Goal: Task Accomplishment & Management: Use online tool/utility

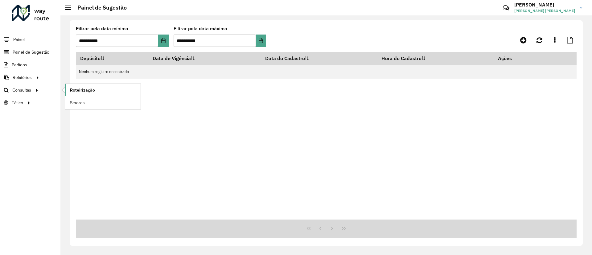
click at [74, 89] on span "Roteirização" at bounding box center [82, 90] width 25 height 6
click at [75, 91] on span "Roteirização" at bounding box center [82, 90] width 25 height 6
click at [72, 92] on span "Roteirização" at bounding box center [82, 90] width 25 height 6
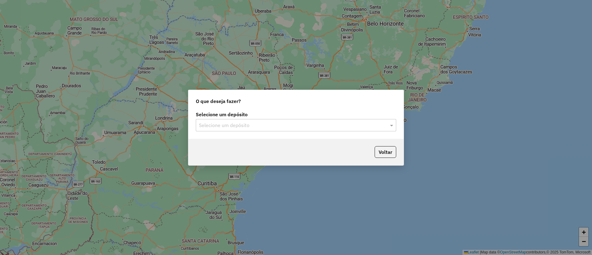
click at [278, 129] on div "Selecione um depósito" at bounding box center [296, 125] width 200 height 12
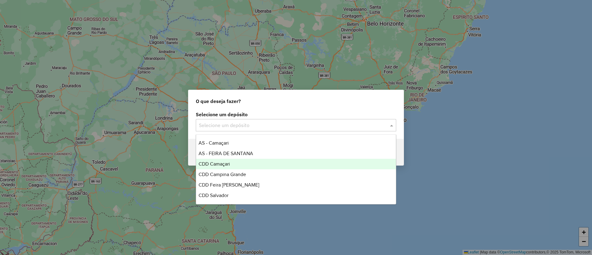
click at [281, 168] on div "CDD Camaçari" at bounding box center [296, 164] width 200 height 10
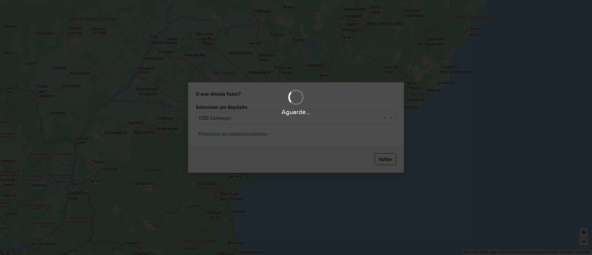
click at [247, 126] on div "Aguarde..." at bounding box center [296, 127] width 592 height 255
click at [254, 134] on div "Aguarde..." at bounding box center [296, 127] width 592 height 255
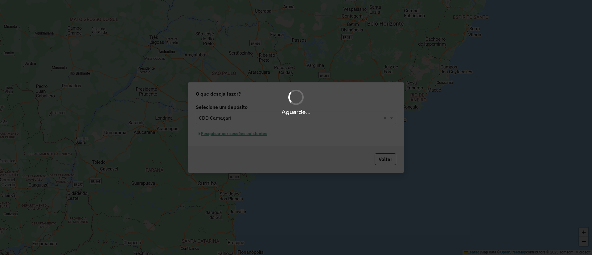
click at [254, 134] on div "Aguarde..." at bounding box center [296, 127] width 592 height 255
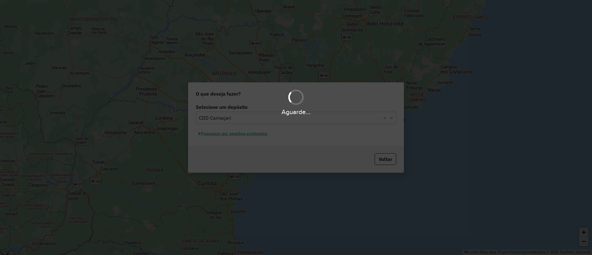
click at [254, 134] on div "Aguarde..." at bounding box center [296, 127] width 592 height 255
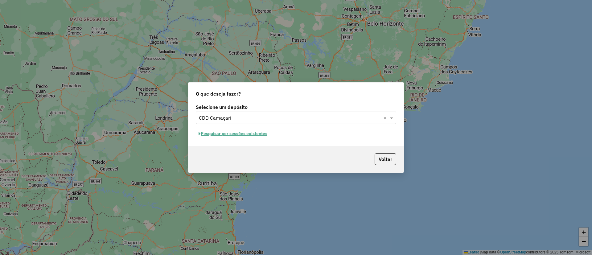
click at [257, 132] on button "Pesquisar por sessões existentes" at bounding box center [233, 134] width 74 height 10
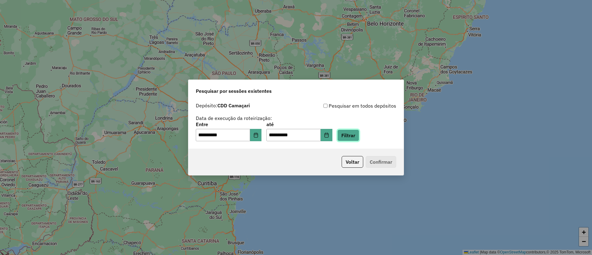
click at [354, 140] on button "Filtrar" at bounding box center [348, 136] width 22 height 12
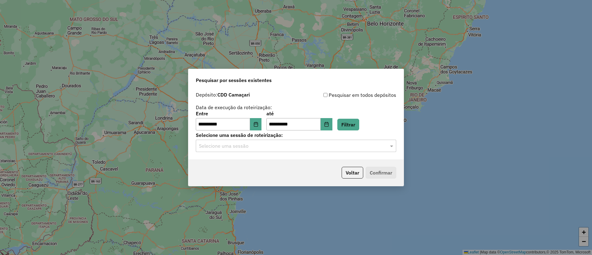
click at [262, 146] on input "text" at bounding box center [290, 145] width 182 height 7
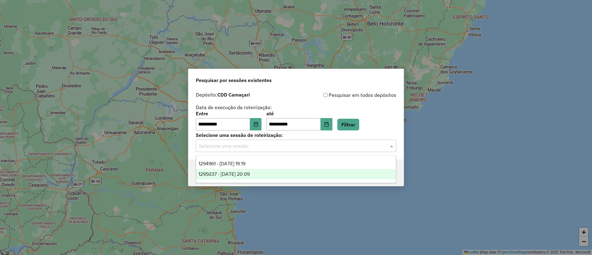
click at [262, 175] on div "1295037 - 15/10/2025 20:09" at bounding box center [296, 174] width 200 height 10
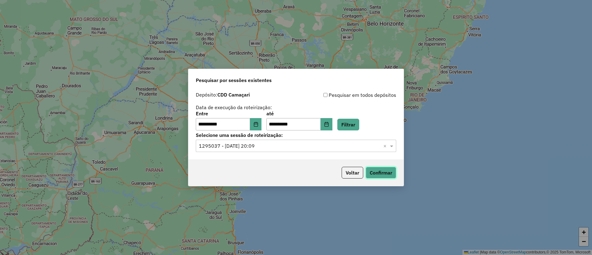
click at [386, 172] on button "Confirmar" at bounding box center [381, 173] width 31 height 12
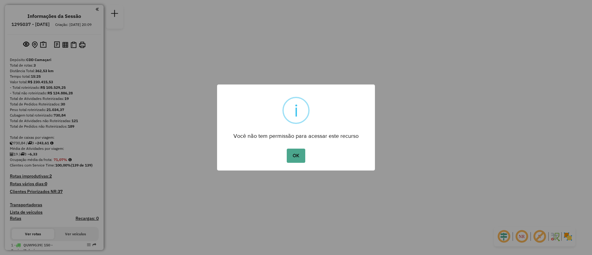
click at [287, 149] on button "OK" at bounding box center [296, 156] width 18 height 14
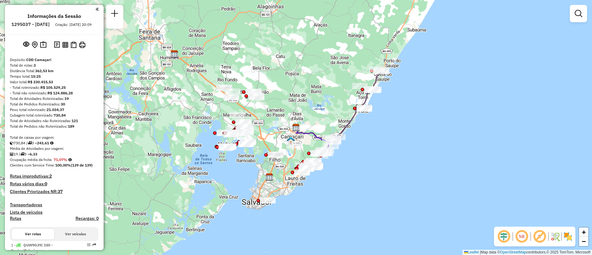
click at [312, 113] on div "Janela de atendimento Grade de atendimento Capacidade Transportadoras Veículos …" at bounding box center [296, 127] width 592 height 255
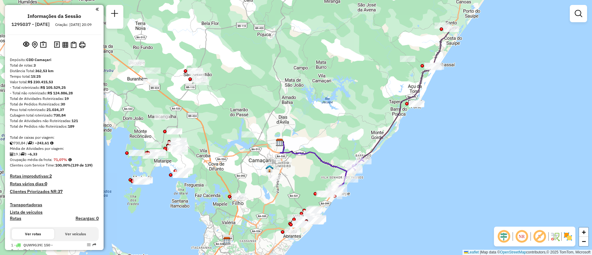
click at [333, 142] on div "Janela de atendimento Grade de atendimento Capacidade Transportadoras Veículos …" at bounding box center [296, 127] width 592 height 255
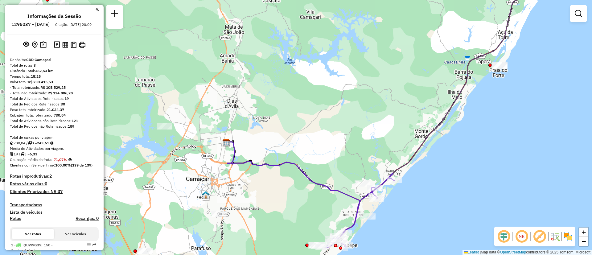
click at [340, 154] on div "Janela de atendimento Grade de atendimento Capacidade Transportadoras Veículos …" at bounding box center [296, 127] width 592 height 255
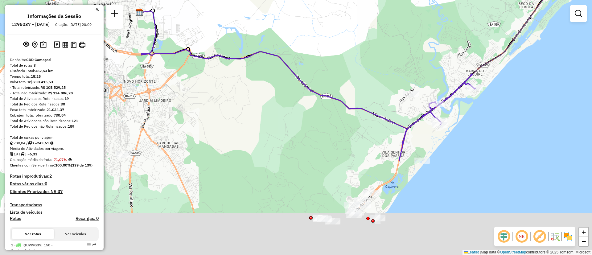
drag, startPoint x: 346, startPoint y: 179, endPoint x: 382, endPoint y: 16, distance: 166.9
click at [382, 16] on div "Janela de atendimento Grade de atendimento Capacidade Transportadoras Veículos …" at bounding box center [296, 127] width 592 height 255
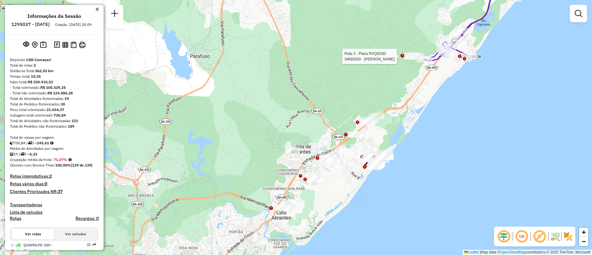
click at [401, 125] on div "Rota 3 - Placa RVQ5G93 34665330 - COSME OLIVEIRA NUNES Janela de atendimento Gr…" at bounding box center [296, 127] width 592 height 255
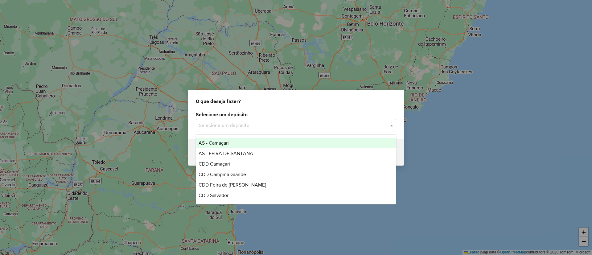
click at [221, 120] on div "Selecione um depósito" at bounding box center [296, 125] width 200 height 12
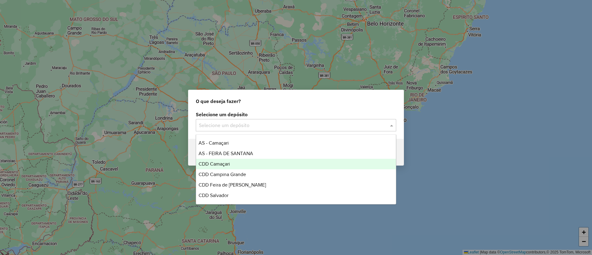
click at [242, 162] on div "CDD Camaçari" at bounding box center [296, 164] width 200 height 10
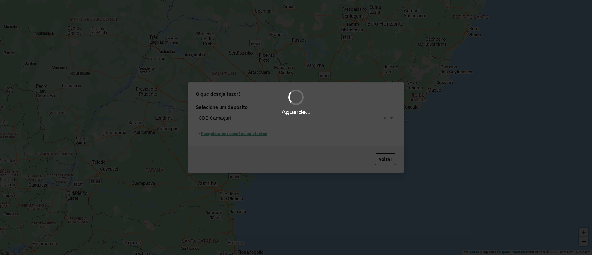
click at [239, 135] on div "Aguarde..." at bounding box center [296, 127] width 592 height 255
click at [239, 135] on hb-app "Aguarde... Pop-up bloqueado! Seu navegador bloqueou automáticamente a abertura …" at bounding box center [296, 127] width 592 height 255
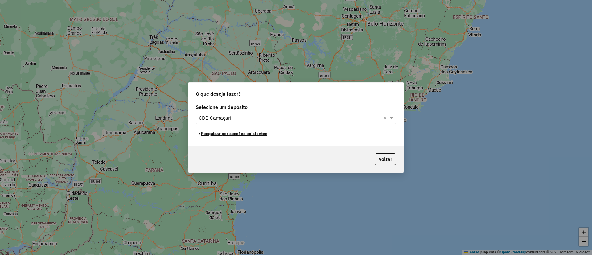
click at [239, 135] on button "Pesquisar por sessões existentes" at bounding box center [233, 134] width 74 height 10
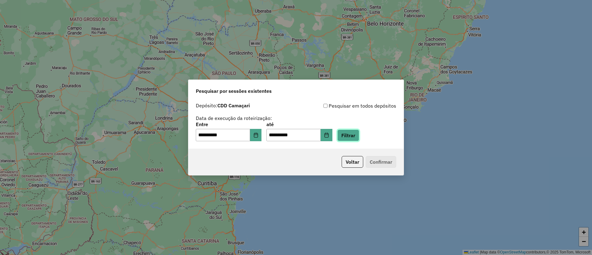
click at [353, 137] on button "Filtrar" at bounding box center [348, 136] width 22 height 12
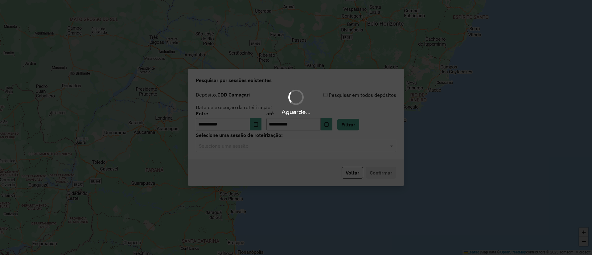
click at [269, 147] on hb-app "**********" at bounding box center [296, 127] width 592 height 255
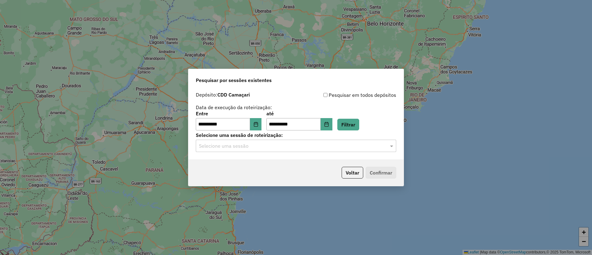
click at [269, 147] on input "text" at bounding box center [290, 145] width 182 height 7
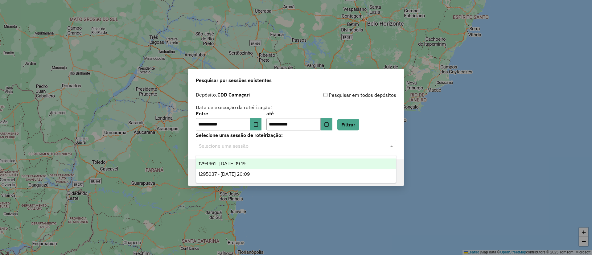
click at [279, 160] on div "1294961 - 15/10/2025 19:19" at bounding box center [296, 163] width 200 height 10
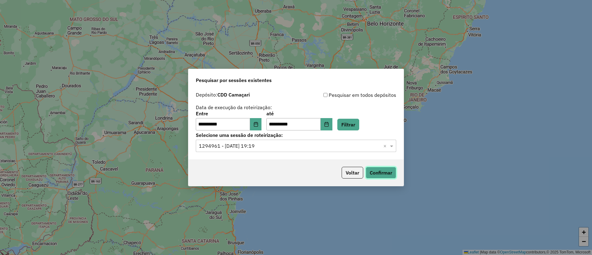
click at [378, 172] on button "Confirmar" at bounding box center [381, 173] width 31 height 12
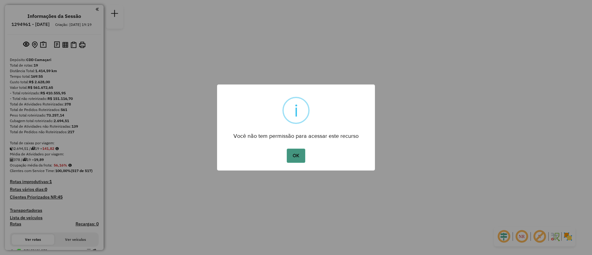
click at [288, 152] on button "OK" at bounding box center [296, 156] width 18 height 14
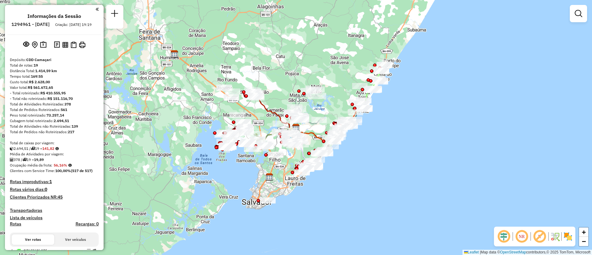
click at [524, 237] on em at bounding box center [521, 236] width 15 height 15
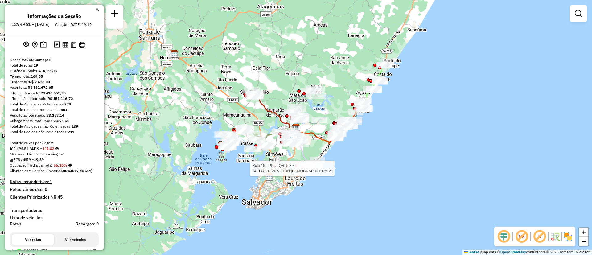
select select "**********"
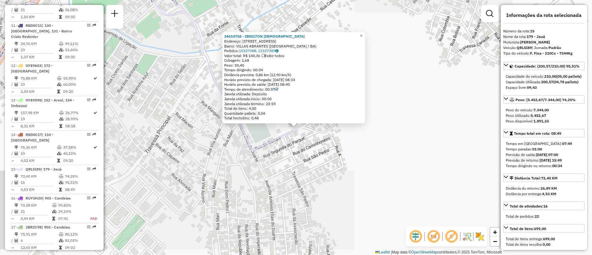
scroll to position [720, 0]
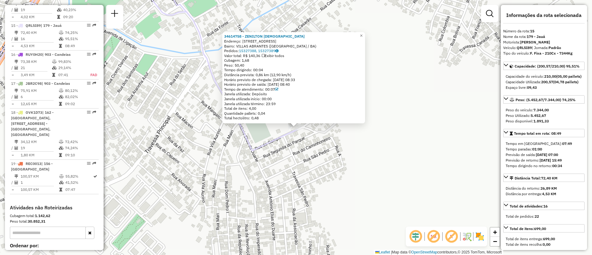
click at [390, 198] on div "Rota 15 - Placa QRL5I89 34614758 - ZENILTON JESUS 34614758 - ZENILTON JESUS End…" at bounding box center [296, 127] width 592 height 255
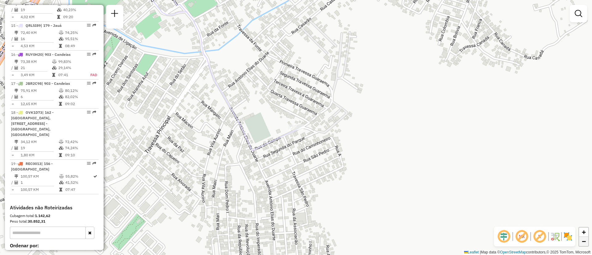
click at [583, 242] on span "−" at bounding box center [584, 241] width 4 height 8
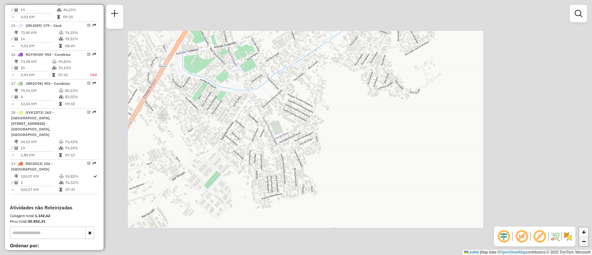
click at [583, 242] on span "−" at bounding box center [584, 241] width 4 height 8
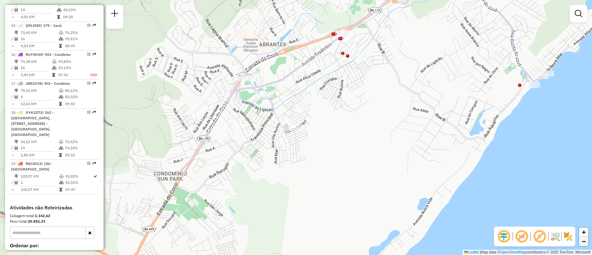
click at [583, 242] on span "−" at bounding box center [584, 241] width 4 height 8
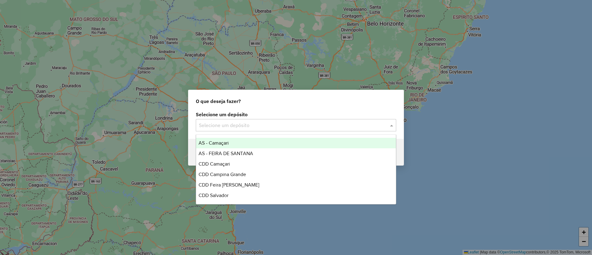
click at [252, 128] on input "text" at bounding box center [290, 125] width 182 height 7
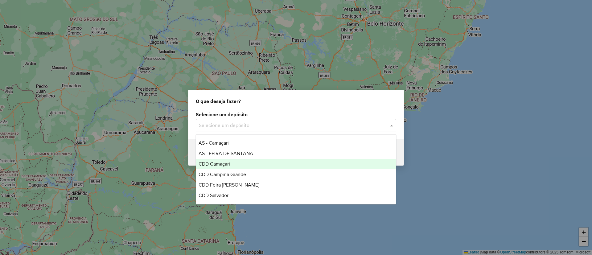
click at [254, 163] on div "CDD Camaçari" at bounding box center [296, 164] width 200 height 10
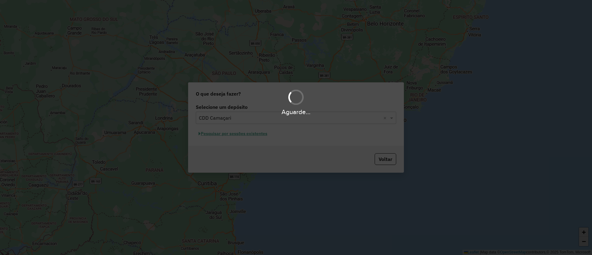
click at [241, 128] on div "Aguarde..." at bounding box center [296, 127] width 592 height 255
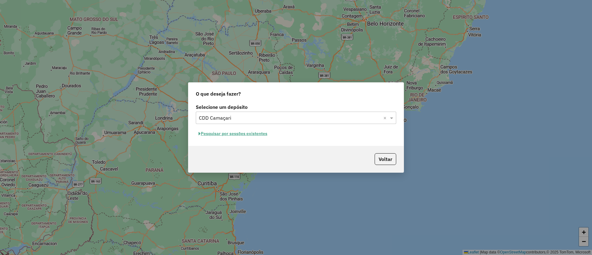
click at [243, 132] on button "Pesquisar por sessões existentes" at bounding box center [233, 134] width 74 height 10
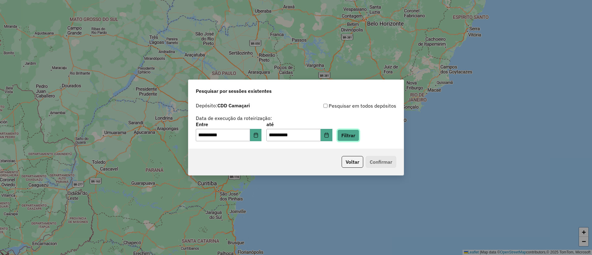
click at [358, 137] on button "Filtrar" at bounding box center [348, 136] width 22 height 12
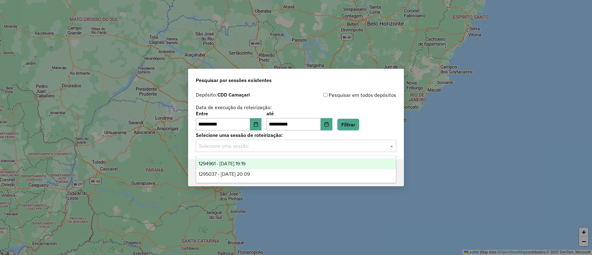
click at [258, 145] on input "text" at bounding box center [290, 145] width 182 height 7
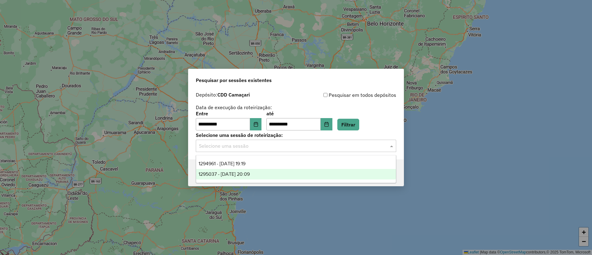
click at [266, 173] on div "1295037 - [DATE] 20:09" at bounding box center [296, 174] width 200 height 10
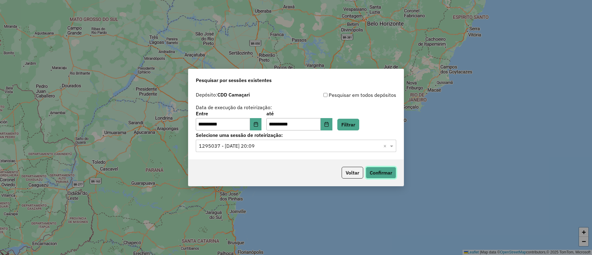
click at [372, 172] on button "Confirmar" at bounding box center [381, 173] width 31 height 12
click at [259, 144] on input "text" at bounding box center [290, 145] width 182 height 7
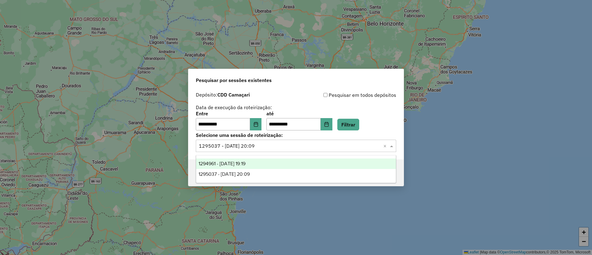
click at [267, 159] on div "1294961 - [DATE] 19:19" at bounding box center [296, 163] width 200 height 10
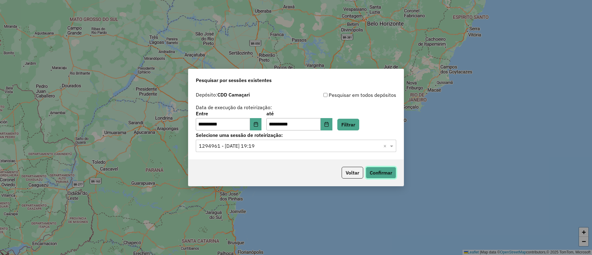
click at [380, 176] on button "Confirmar" at bounding box center [381, 173] width 31 height 12
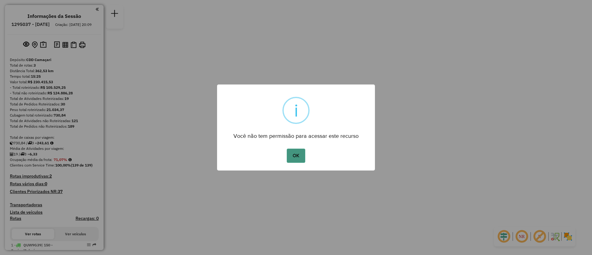
click at [298, 154] on button "OK" at bounding box center [296, 156] width 18 height 14
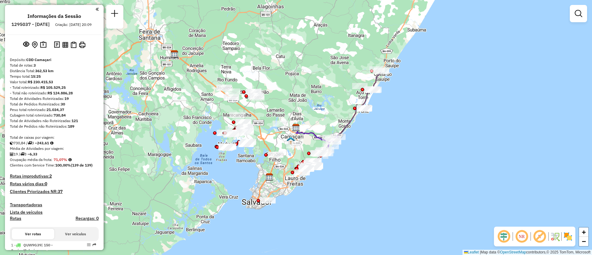
click at [519, 235] on em at bounding box center [521, 236] width 15 height 15
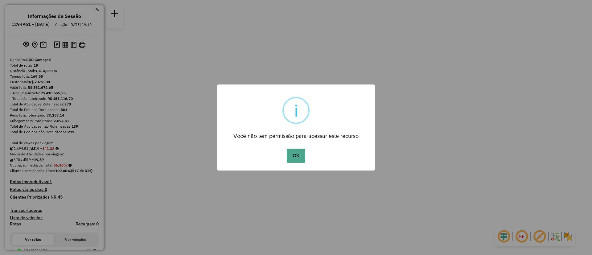
click at [284, 160] on div "OK No Cancel" at bounding box center [296, 155] width 158 height 17
click at [294, 157] on button "OK" at bounding box center [296, 156] width 18 height 14
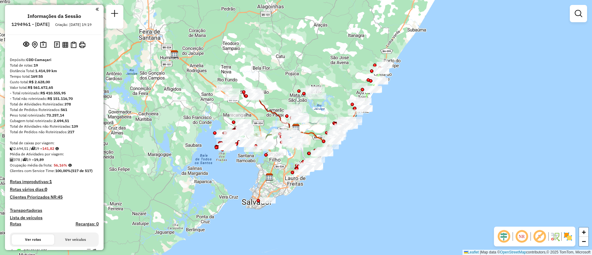
click at [522, 235] on em at bounding box center [521, 236] width 15 height 15
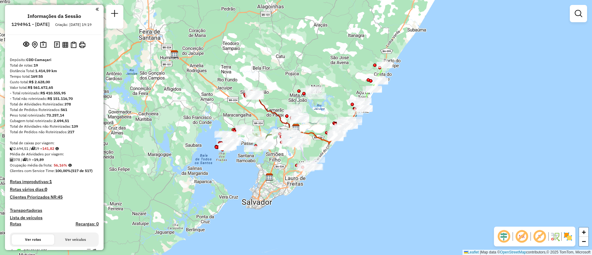
click at [343, 69] on div "Janela de atendimento Grade de atendimento Capacidade Transportadoras Veículos …" at bounding box center [296, 127] width 592 height 255
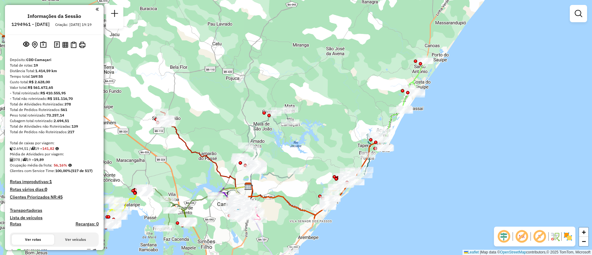
click at [367, 109] on div "Janela de atendimento Grade de atendimento Capacidade Transportadoras Veículos …" at bounding box center [296, 127] width 592 height 255
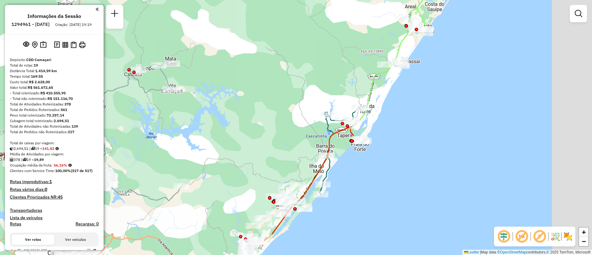
drag, startPoint x: 408, startPoint y: 115, endPoint x: 391, endPoint y: 82, distance: 37.6
click at [391, 82] on div "Janela de atendimento Grade de atendimento Capacidade Transportadoras Veículos …" at bounding box center [296, 127] width 592 height 255
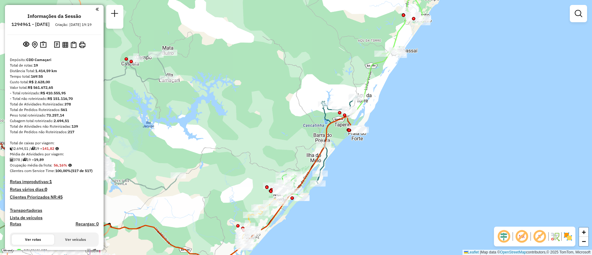
click at [360, 72] on div "Janela de atendimento Grade de atendimento Capacidade Transportadoras Veículos …" at bounding box center [296, 127] width 592 height 255
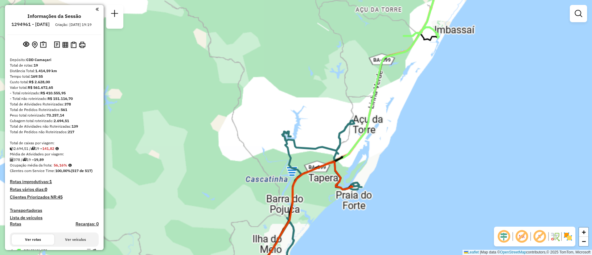
click at [360, 72] on div "Janela de atendimento Grade de atendimento Capacidade Transportadoras Veículos …" at bounding box center [296, 127] width 592 height 255
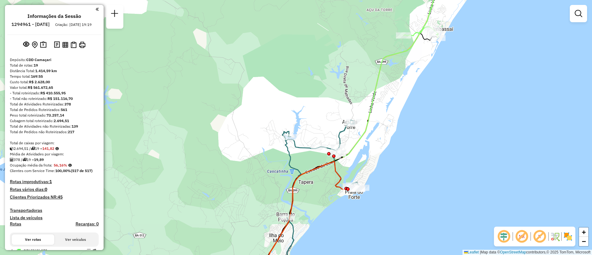
click at [368, 175] on div "Janela de atendimento Grade de atendimento Capacidade Transportadoras Veículos …" at bounding box center [296, 127] width 592 height 255
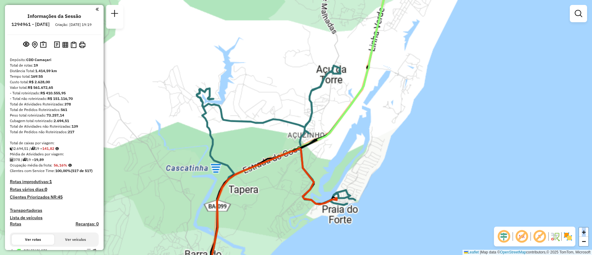
click at [368, 175] on div "Janela de atendimento Grade de atendimento Capacidade Transportadoras Veículos …" at bounding box center [296, 127] width 592 height 255
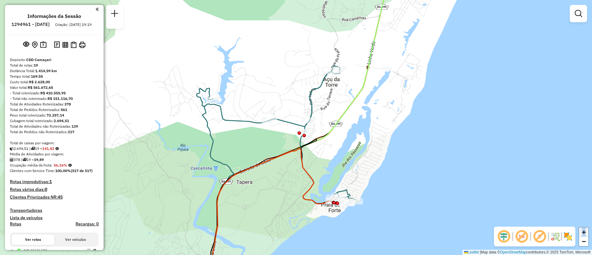
click at [584, 231] on span "+" at bounding box center [584, 232] width 4 height 8
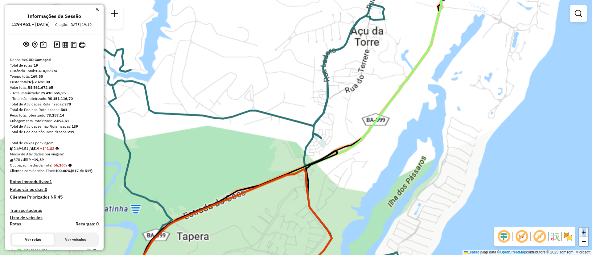
click at [584, 231] on span "+" at bounding box center [584, 232] width 4 height 8
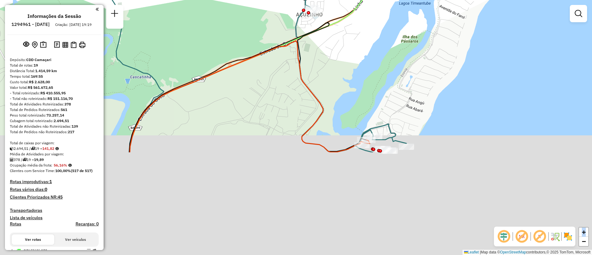
drag, startPoint x: 406, startPoint y: 179, endPoint x: 396, endPoint y: 42, distance: 137.9
click at [396, 42] on div "Janela de atendimento Grade de atendimento Capacidade Transportadoras Veículos …" at bounding box center [296, 127] width 592 height 255
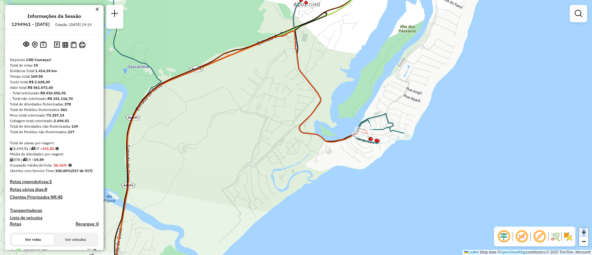
click at [582, 233] on span "+" at bounding box center [584, 232] width 4 height 8
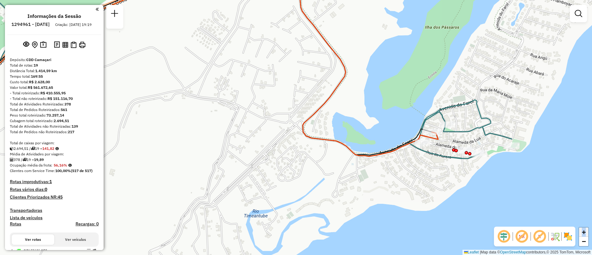
click at [582, 233] on span "+" at bounding box center [584, 232] width 4 height 8
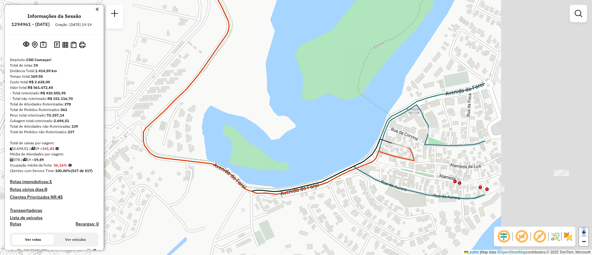
drag, startPoint x: 557, startPoint y: 170, endPoint x: 374, endPoint y: 181, distance: 183.2
click at [374, 181] on div "Janela de atendimento Grade de atendimento Capacidade Transportadoras Veículos …" at bounding box center [296, 127] width 592 height 255
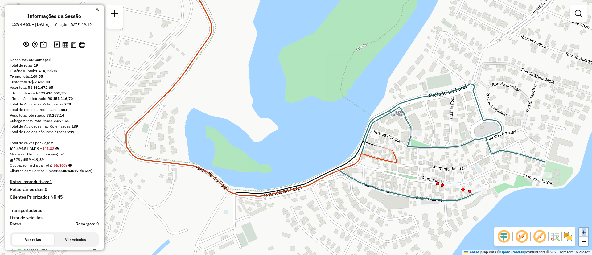
click at [582, 232] on span "+" at bounding box center [584, 232] width 4 height 8
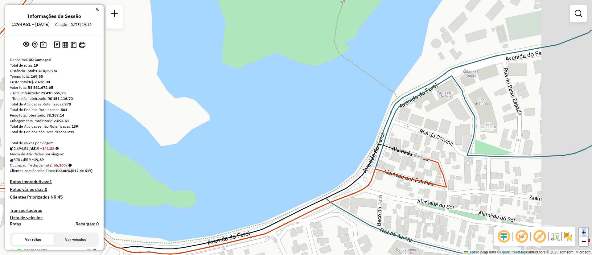
drag, startPoint x: 491, startPoint y: 175, endPoint x: 440, endPoint y: 165, distance: 52.6
click at [440, 165] on icon at bounding box center [175, 109] width 542 height 290
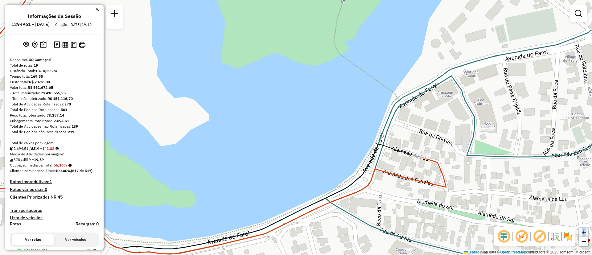
click at [582, 234] on span "+" at bounding box center [584, 232] width 4 height 8
click at [586, 242] on link "−" at bounding box center [583, 241] width 9 height 9
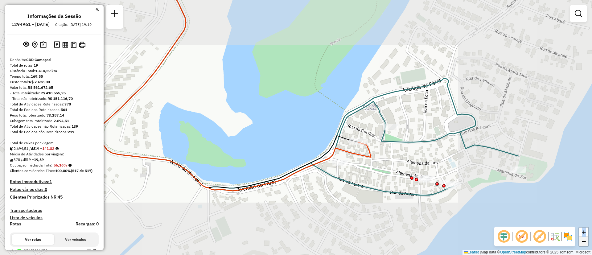
click at [586, 242] on link "−" at bounding box center [583, 241] width 9 height 9
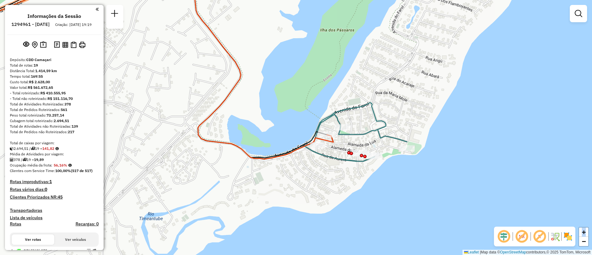
click at [521, 236] on em at bounding box center [521, 236] width 15 height 15
click at [584, 230] on span "+" at bounding box center [584, 232] width 4 height 8
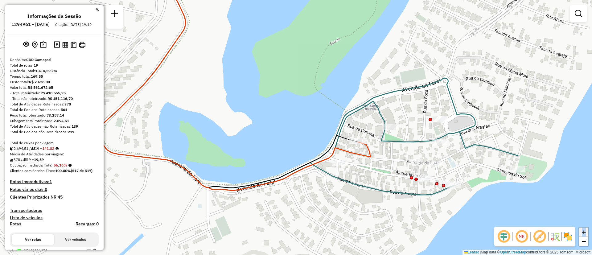
click at [584, 230] on span "+" at bounding box center [584, 232] width 4 height 8
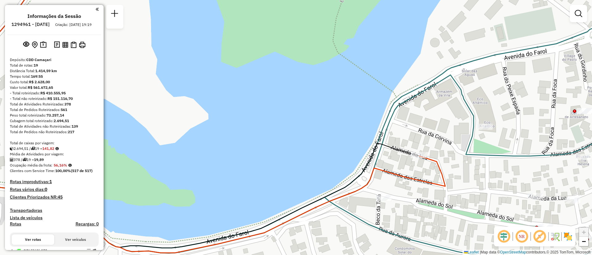
drag, startPoint x: 547, startPoint y: 169, endPoint x: 464, endPoint y: 158, distance: 83.5
select select "**********"
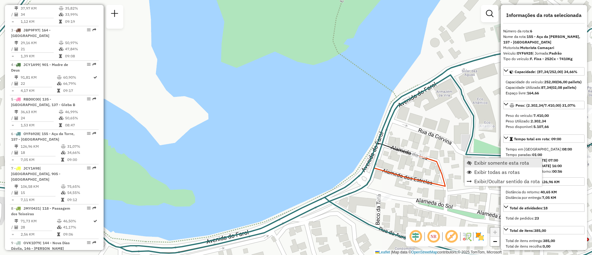
scroll to position [414, 0]
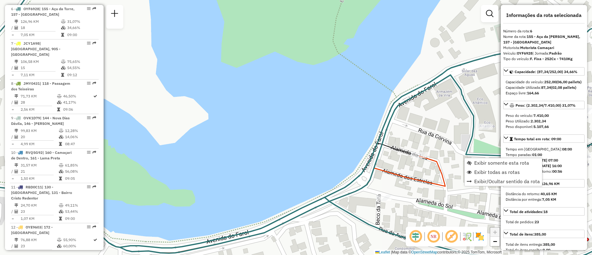
click at [445, 145] on div "Janela de atendimento Grade de atendimento Capacidade Transportadoras Veículos …" at bounding box center [296, 127] width 592 height 255
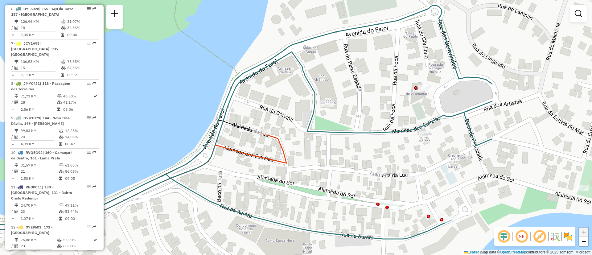
drag, startPoint x: 445, startPoint y: 145, endPoint x: 286, endPoint y: 121, distance: 160.5
click at [286, 121] on div "Janela de atendimento Grade de atendimento Capacidade Transportadoras Veículos …" at bounding box center [296, 127] width 592 height 255
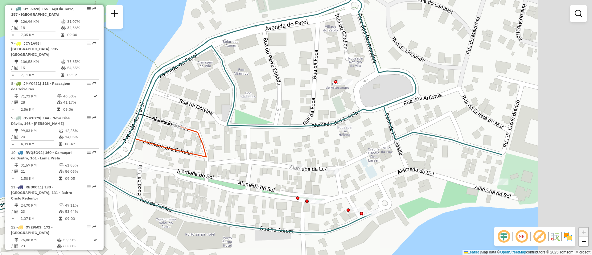
drag, startPoint x: 472, startPoint y: 105, endPoint x: 391, endPoint y: 99, distance: 80.7
click at [391, 99] on icon at bounding box center [181, 116] width 641 height 234
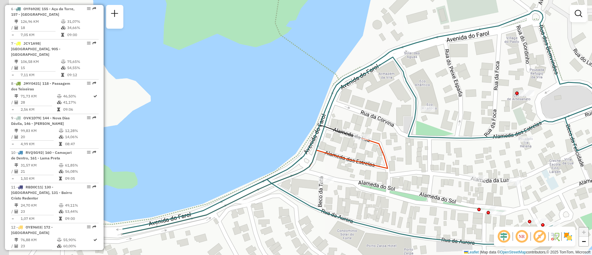
drag, startPoint x: 177, startPoint y: 131, endPoint x: 371, endPoint y: 142, distance: 194.6
click at [371, 142] on div "Janela de atendimento Grade de atendimento Capacidade Transportadoras Veículos …" at bounding box center [296, 127] width 592 height 255
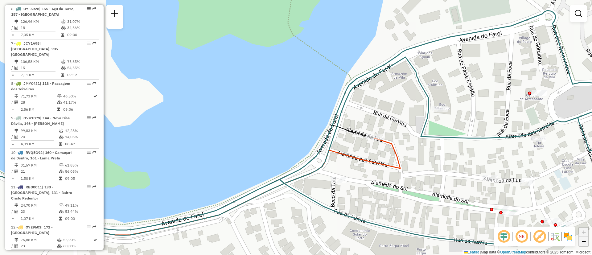
click at [586, 244] on span "−" at bounding box center [584, 241] width 4 height 8
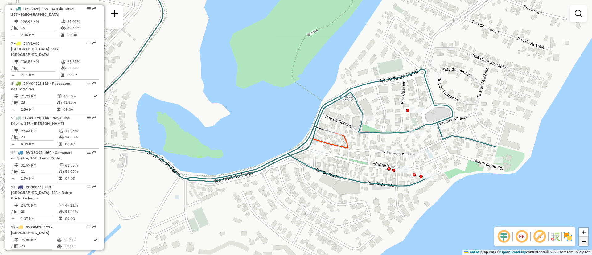
click at [586, 244] on span "−" at bounding box center [584, 241] width 4 height 8
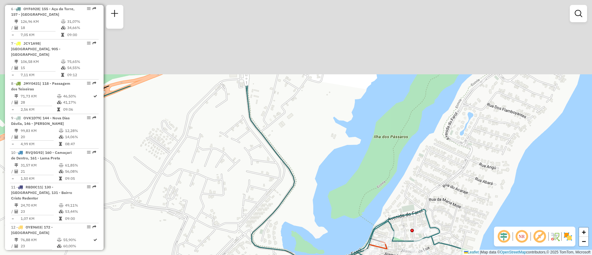
drag, startPoint x: 371, startPoint y: 68, endPoint x: 443, endPoint y: 187, distance: 138.9
click at [443, 187] on div "Janela de atendimento Grade de atendimento Capacidade Transportadoras Veículos …" at bounding box center [296, 127] width 592 height 255
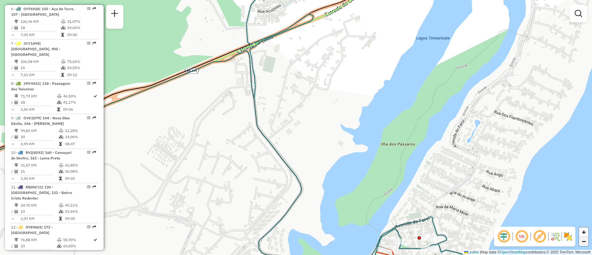
click at [582, 243] on span "−" at bounding box center [584, 241] width 4 height 8
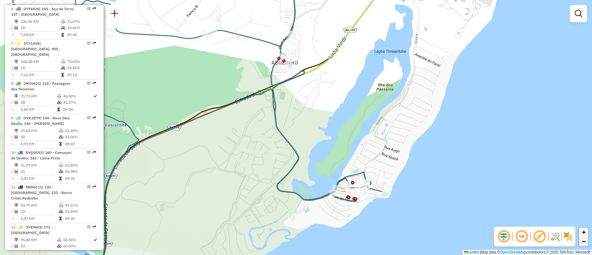
click at [583, 239] on span "−" at bounding box center [584, 241] width 4 height 8
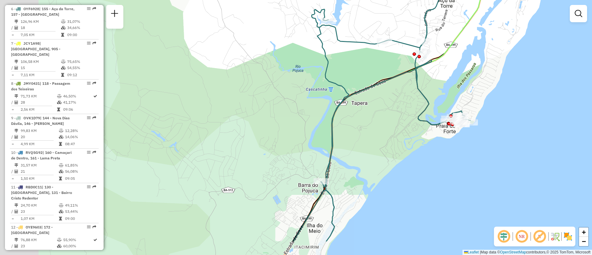
drag, startPoint x: 342, startPoint y: 94, endPoint x: 474, endPoint y: 56, distance: 137.3
click at [474, 56] on div "Janela de atendimento Grade de atendimento Capacidade Transportadoras Veículos …" at bounding box center [296, 127] width 592 height 255
click at [585, 238] on span "−" at bounding box center [584, 241] width 4 height 8
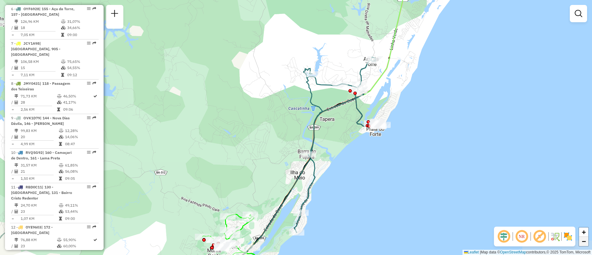
click at [585, 238] on span "−" at bounding box center [584, 241] width 4 height 8
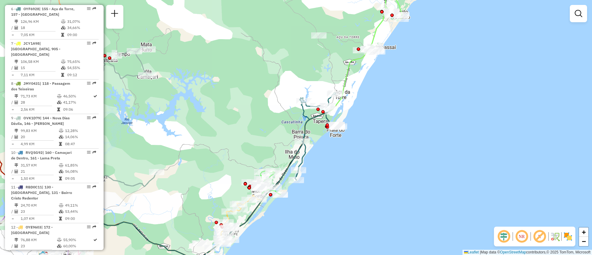
click at [523, 240] on em at bounding box center [521, 236] width 15 height 15
